Goal: Transaction & Acquisition: Purchase product/service

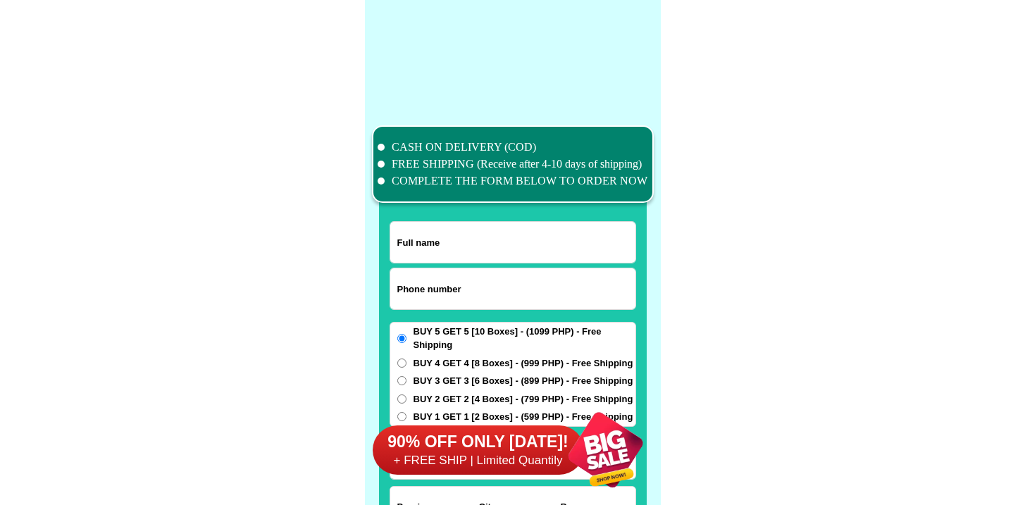
scroll to position [10955, 0]
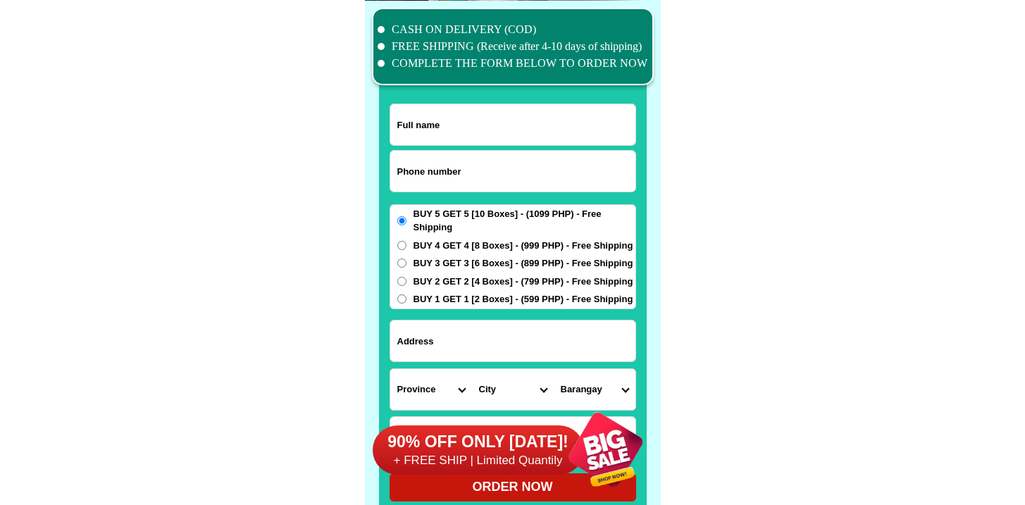
click at [481, 163] on input "Input phone_number" at bounding box center [512, 171] width 245 height 41
paste input "9352706443"
type input "09352706443"
click at [529, 101] on div at bounding box center [513, 267] width 268 height 495
click at [529, 109] on input "Input full_name" at bounding box center [512, 124] width 245 height 41
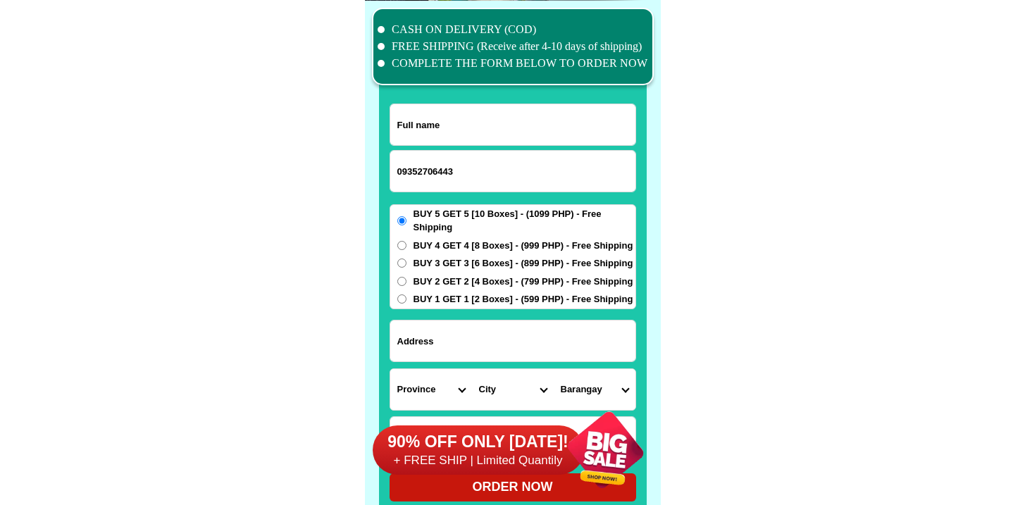
paste input "Aniceto c. Bonghanoy"
type input "Aniceto c. Bonghanoy"
click at [546, 369] on select "City" at bounding box center [513, 389] width 82 height 41
click at [545, 334] on input "Input address" at bounding box center [512, 341] width 245 height 41
paste input "Brgy. Poblacion, san vicente st.mahaplag , leyte"
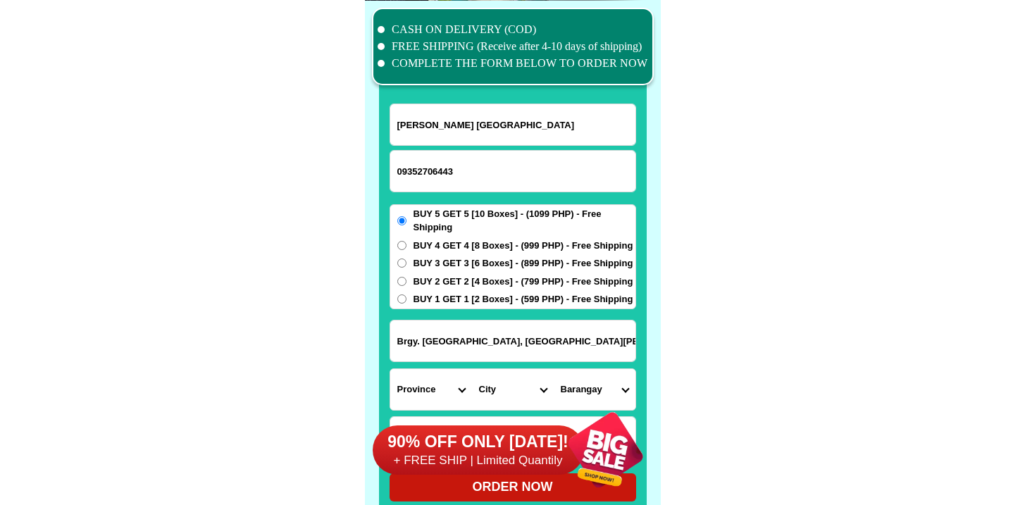
type input "Brgy. Poblacion, san vicente st.mahaplag , leyte"
click at [457, 261] on span "BUY 3 GET 3 [6 Boxes] - (899 PHP) - Free Shipping" at bounding box center [524, 264] width 220 height 14
click at [407, 261] on input "BUY 3 GET 3 [6 Boxes] - (899 PHP) - Free Shipping" at bounding box center [401, 263] width 9 height 9
radio input "true"
click at [458, 251] on span "BUY 4 GET 4 [8 Boxes] - (999 PHP) - Free Shipping" at bounding box center [524, 246] width 220 height 14
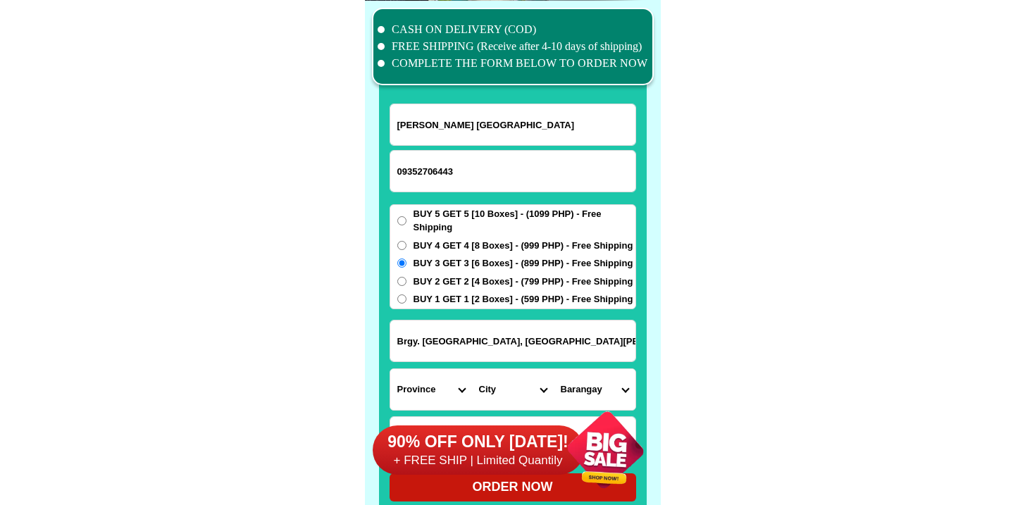
click at [407, 250] on input "BUY 4 GET 4 [8 Boxes] - (999 PHP) - Free Shipping" at bounding box center [401, 245] width 9 height 9
radio input "true"
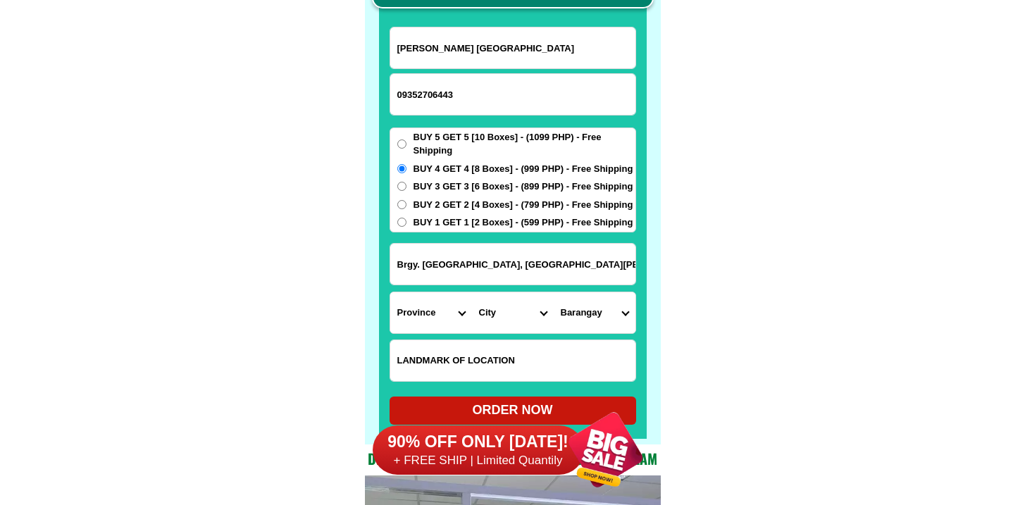
scroll to position [11031, 0]
click at [472, 364] on input "Input LANDMARKOFLOCATION" at bounding box center [512, 360] width 245 height 41
paste input "Near of petron gas station"
type input "Near of petron gas station"
click at [433, 307] on select "Province [GEOGRAPHIC_DATA] [GEOGRAPHIC_DATA] [GEOGRAPHIC_DATA] [GEOGRAPHIC_DATA…" at bounding box center [431, 312] width 82 height 41
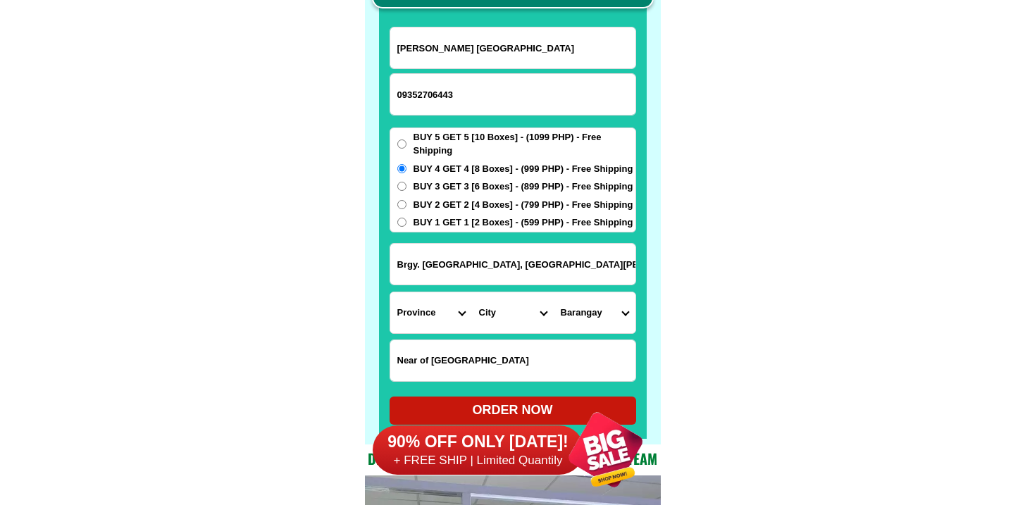
select select "63_199"
click at [390, 292] on select "Province [GEOGRAPHIC_DATA] [GEOGRAPHIC_DATA] [GEOGRAPHIC_DATA] [GEOGRAPHIC_DATA…" at bounding box center [431, 312] width 82 height 41
click at [512, 302] on select "City Abuyog Alangalang Albuera Babatngon Barugo Baybay-city Burauen Calubian Ca…" at bounding box center [513, 312] width 82 height 41
select select "63_1995796"
click at [472, 292] on select "City Abuyog Alangalang Albuera Babatngon Barugo Baybay-city Burauen Calubian Ca…" at bounding box center [513, 312] width 82 height 41
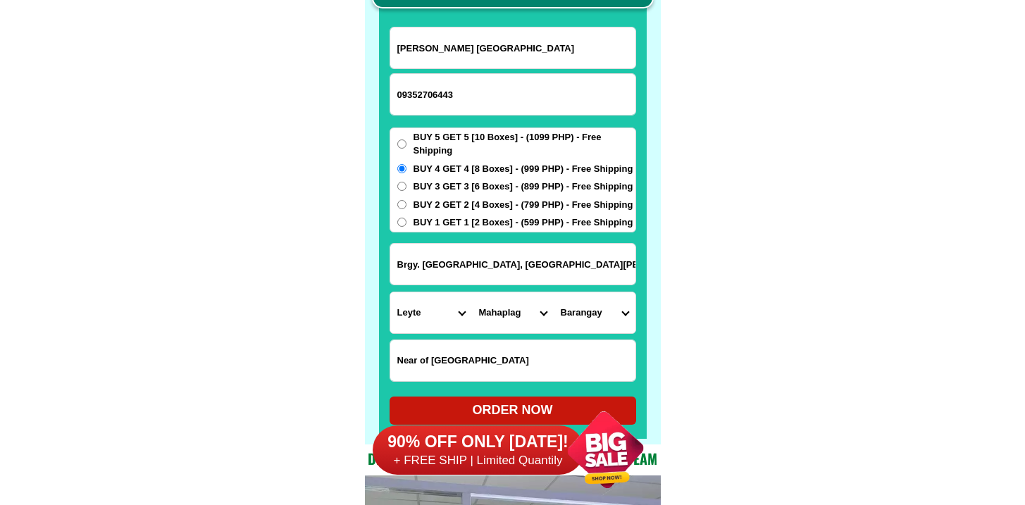
click at [593, 314] on select "Barangay Campin Cuatro de agosto Hiluctogan Hilusig Himamara Hinaguimitan Liber…" at bounding box center [595, 312] width 82 height 41
select select "63_19957962198"
click at [554, 292] on select "Barangay Campin Cuatro de agosto Hiluctogan Hilusig Himamara Hinaguimitan Liber…" at bounding box center [595, 312] width 82 height 41
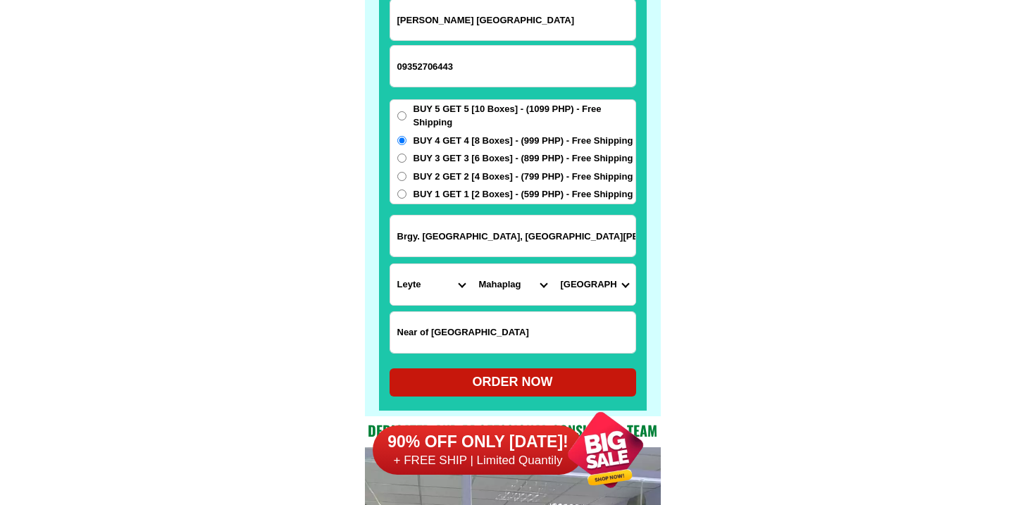
click at [518, 395] on div "90% OFF ONLY TODAY! + FREE SHIP | Limited Quantily" at bounding box center [517, 450] width 288 height 111
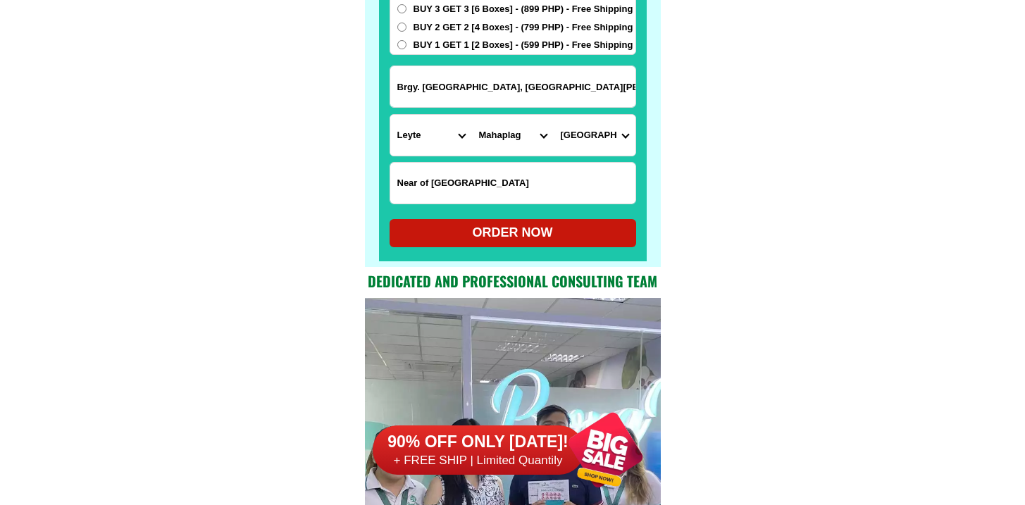
scroll to position [11199, 0]
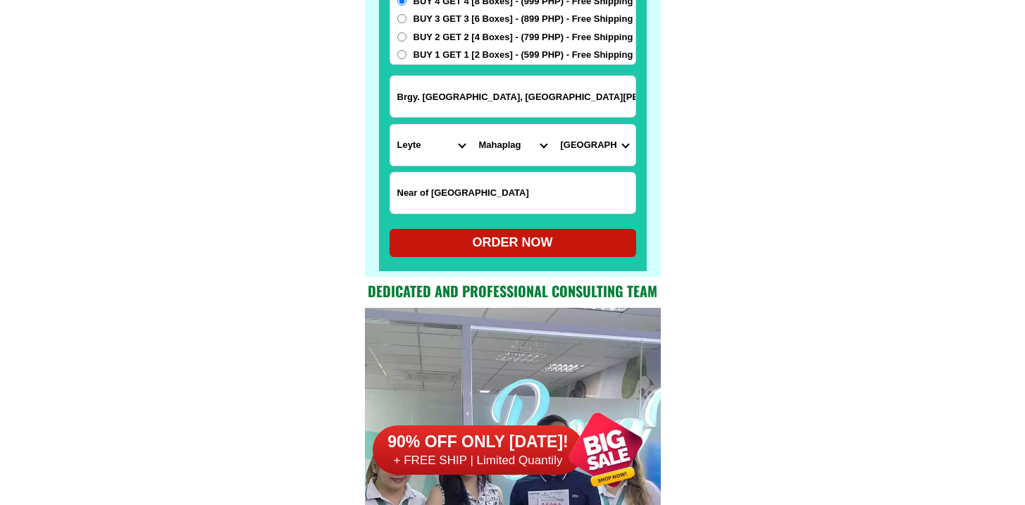
click at [533, 247] on div "ORDER NOW" at bounding box center [513, 242] width 247 height 19
type input "Near of petron gas station"
radio input "true"
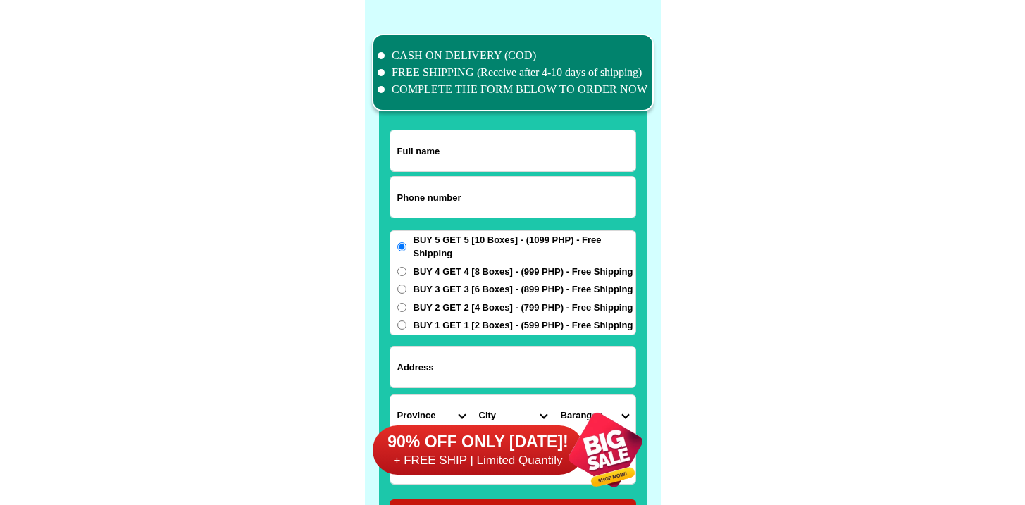
scroll to position [10955, 0]
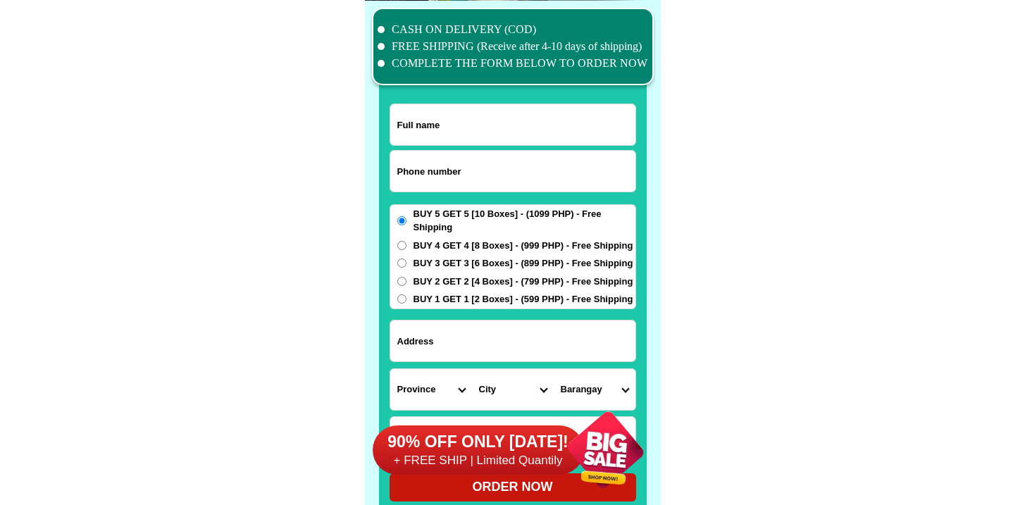
click at [442, 197] on form "ORDER NOW Province [GEOGRAPHIC_DATA] [GEOGRAPHIC_DATA] [GEOGRAPHIC_DATA] [GEOGR…" at bounding box center [513, 303] width 247 height 398
click at [443, 186] on input "Input phone_number" at bounding box center [512, 171] width 245 height 41
paste input "9353793733"
type input "09353793733"
click at [514, 132] on input "Input full_name" at bounding box center [512, 124] width 245 height 41
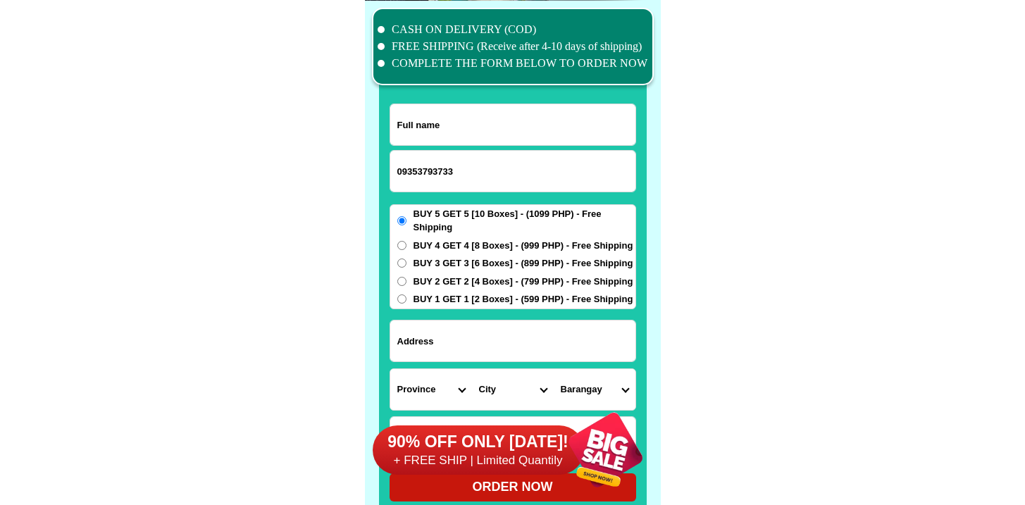
paste input "[PERSON_NAME] GPontemayor"
type input "[PERSON_NAME] GPontemayor"
click at [412, 338] on input "Input address" at bounding box center [512, 341] width 245 height 41
paste input "[PERSON_NAME][GEOGRAPHIC_DATA]"
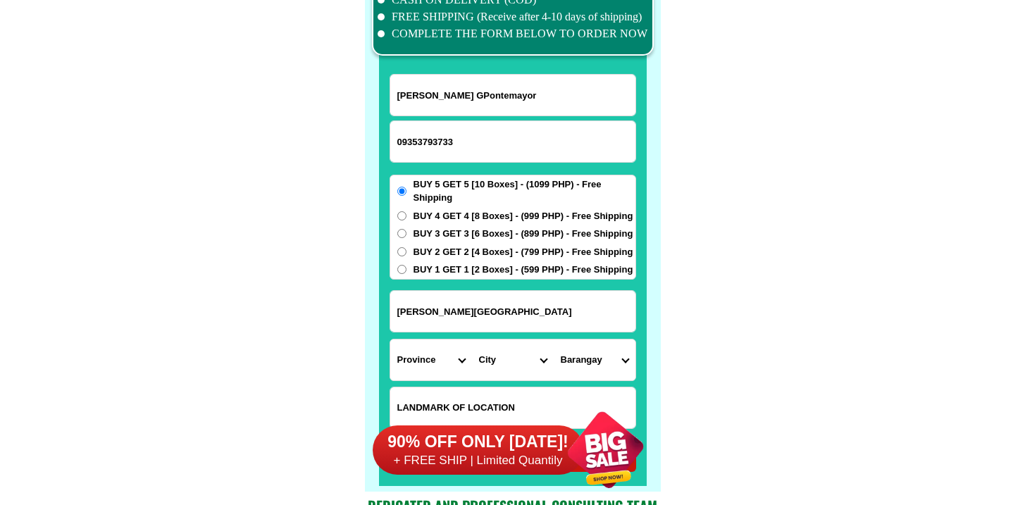
scroll to position [10984, 0]
type input "[PERSON_NAME][GEOGRAPHIC_DATA]"
click at [404, 366] on select "Province [GEOGRAPHIC_DATA] [GEOGRAPHIC_DATA] [GEOGRAPHIC_DATA] [GEOGRAPHIC_DATA…" at bounding box center [431, 360] width 82 height 41
select select "63_623"
click at [390, 340] on select "Province [GEOGRAPHIC_DATA] [GEOGRAPHIC_DATA] [GEOGRAPHIC_DATA] [GEOGRAPHIC_DATA…" at bounding box center [431, 360] width 82 height 41
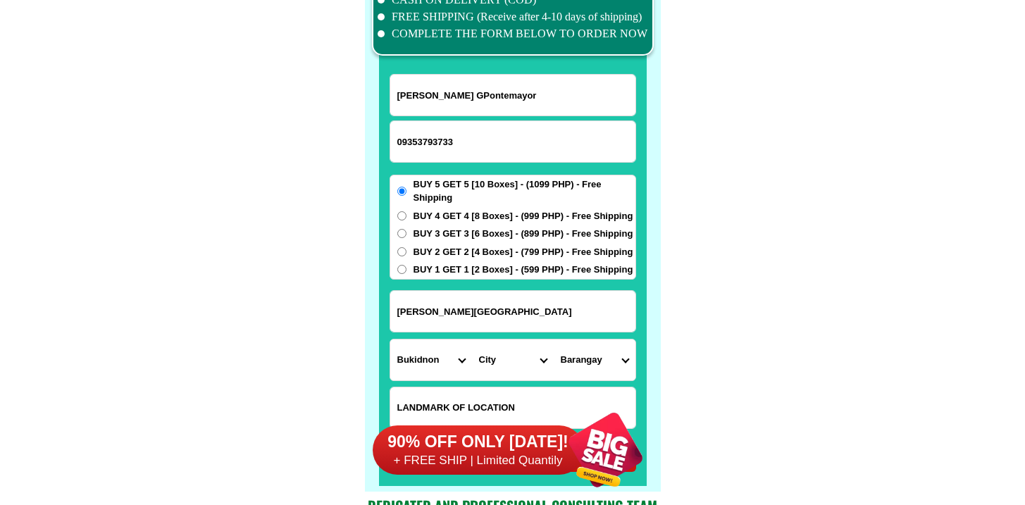
click at [510, 355] on select "City [GEOGRAPHIC_DATA]-[GEOGRAPHIC_DATA]-[GEOGRAPHIC_DATA]-[GEOGRAPHIC_DATA][PE…" at bounding box center [513, 360] width 82 height 41
select select "63_6237611"
click at [472, 340] on select "City [GEOGRAPHIC_DATA]-[GEOGRAPHIC_DATA]-[GEOGRAPHIC_DATA]-[GEOGRAPHIC_DATA][PE…" at bounding box center [513, 360] width 82 height 41
click at [602, 362] on select "Barangay Butong C-handumanan Cawayan Cebole [PERSON_NAME] [GEOGRAPHIC_DATA] [GE…" at bounding box center [595, 360] width 82 height 41
select select "63_62376112930"
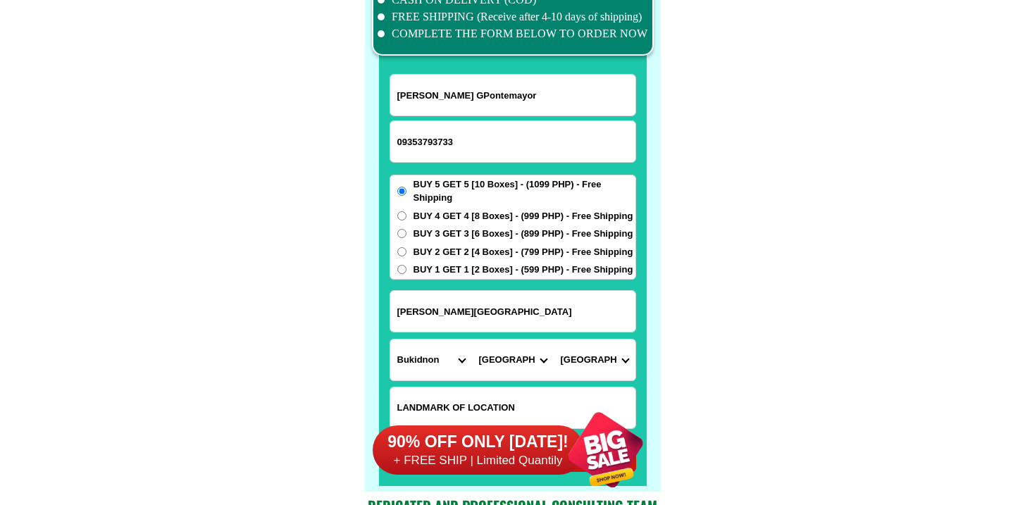
click at [554, 340] on select "Barangay Butong C-handumanan Cawayan Cebole [PERSON_NAME] [GEOGRAPHIC_DATA] [GE…" at bounding box center [595, 360] width 82 height 41
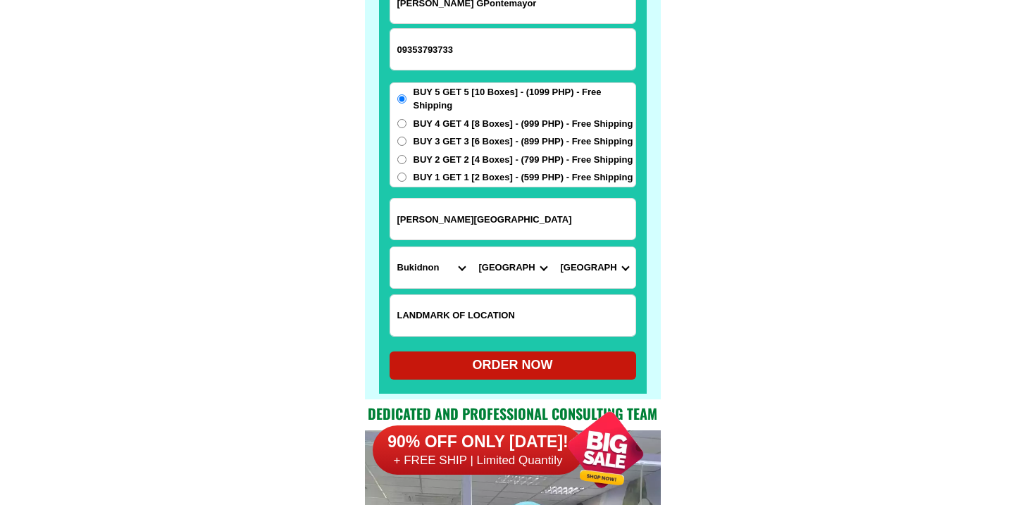
scroll to position [11084, 0]
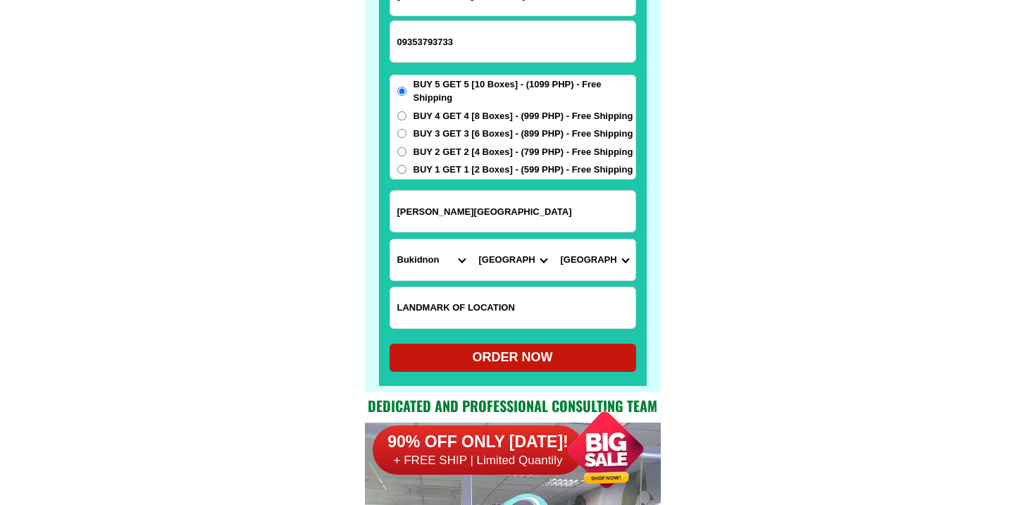
click at [500, 350] on div "ORDER NOW" at bounding box center [513, 357] width 247 height 19
radio input "true"
